Goal: Communication & Community: Connect with others

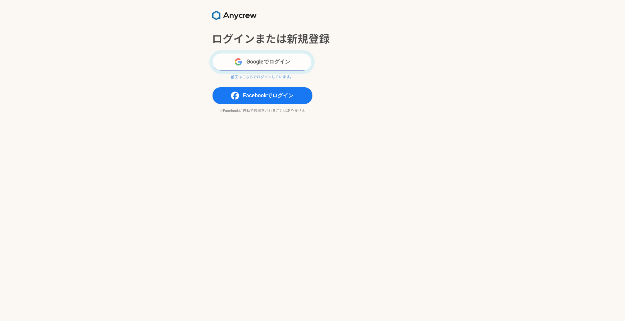
click at [234, 60] on button "Googleでログイン" at bounding box center [262, 61] width 100 height 17
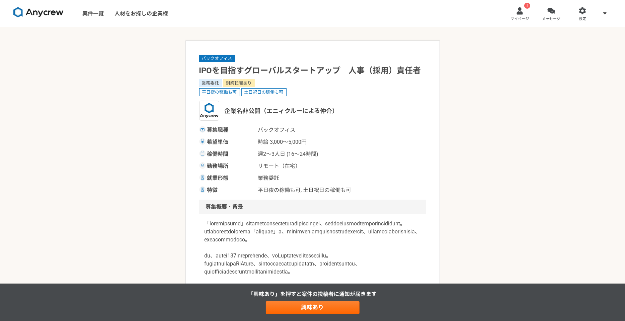
click at [523, 15] on link "! マイページ" at bounding box center [519, 13] width 31 height 27
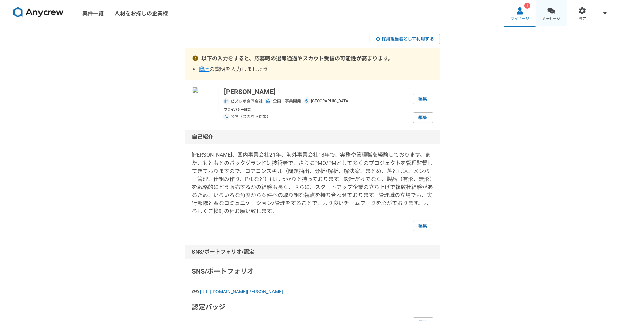
click at [547, 17] on span "メッセージ" at bounding box center [551, 18] width 18 height 5
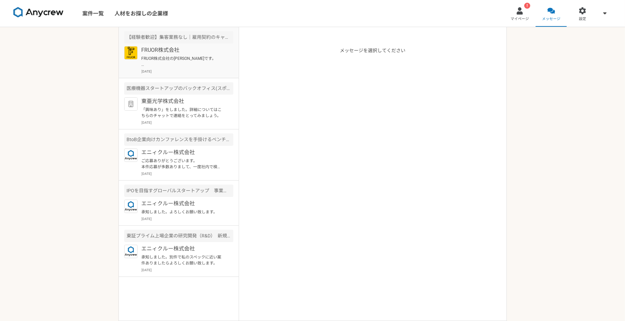
click at [170, 53] on p "FRUOR株式会社" at bounding box center [183, 50] width 83 height 8
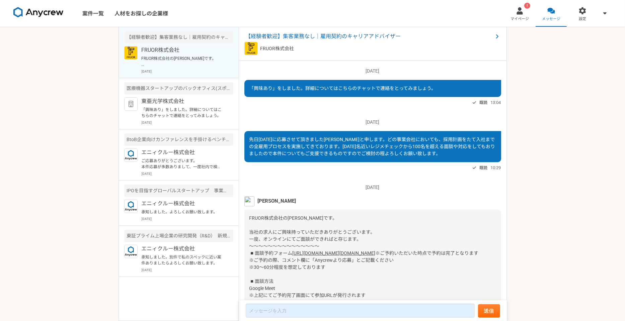
scroll to position [94, 0]
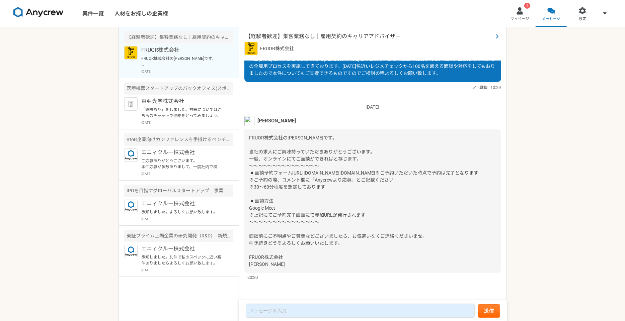
click at [371, 35] on span "【経験者歓迎】集客業務なし｜雇用契約のキャリアアドバイザー" at bounding box center [369, 36] width 247 height 8
